Goal: Information Seeking & Learning: Learn about a topic

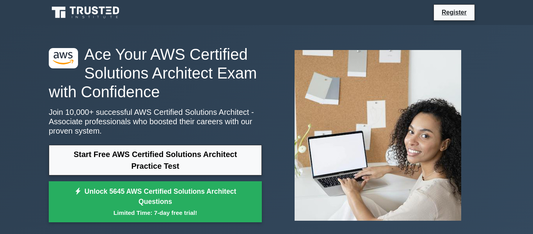
click at [0, 115] on div ".st0{fill:#252F3E;} .st1{fill-rule:evenodd;clip-rule:evenodd;fill:#FF9900;} Ace…" at bounding box center [266, 135] width 533 height 220
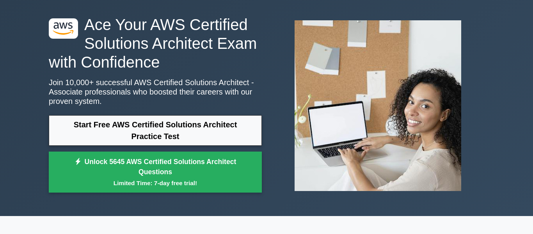
scroll to position [31, 0]
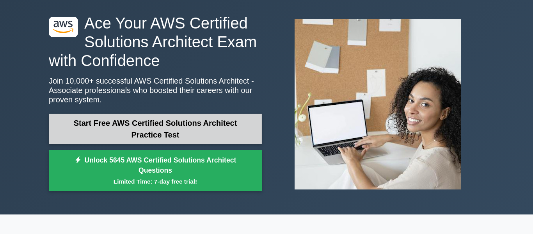
click at [146, 124] on link "Start Free AWS Certified Solutions Architect Practice Test" at bounding box center [155, 128] width 213 height 30
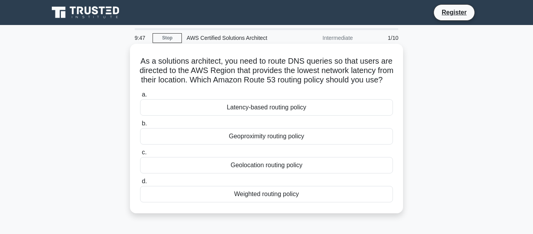
click at [261, 173] on div "Geolocation routing policy" at bounding box center [266, 165] width 253 height 16
click at [140, 155] on input "c. Geolocation routing policy" at bounding box center [140, 152] width 0 height 5
